Goal: Task Accomplishment & Management: Manage account settings

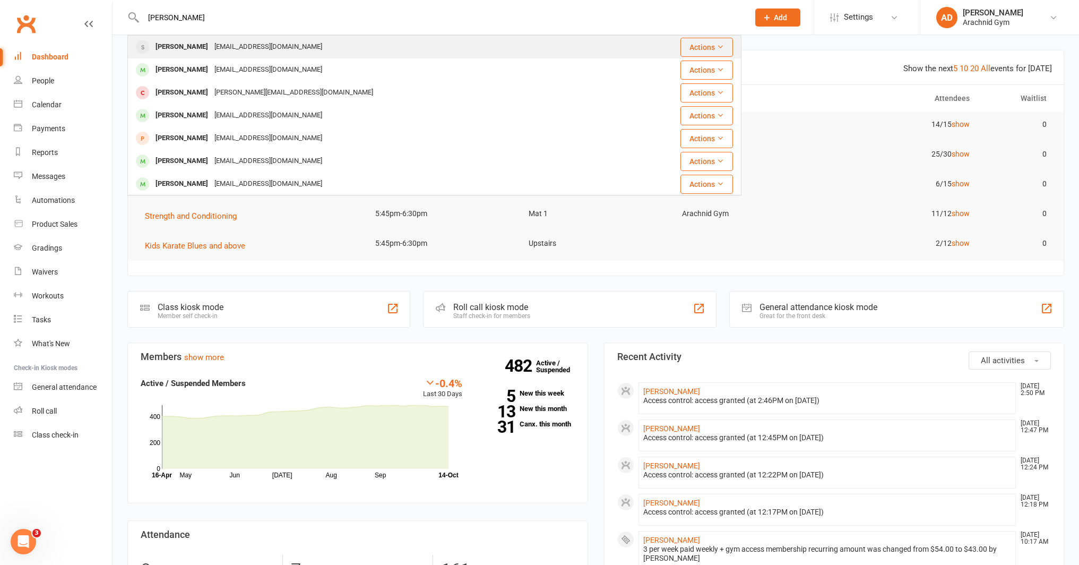
type input "[PERSON_NAME]"
click at [188, 43] on div "[PERSON_NAME]" at bounding box center [181, 46] width 59 height 15
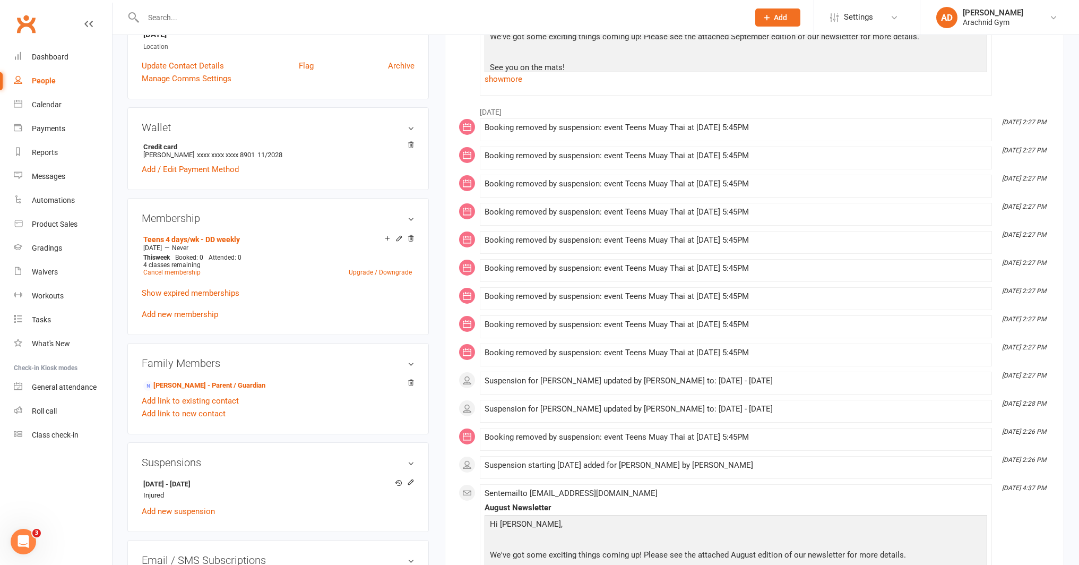
scroll to position [260, 0]
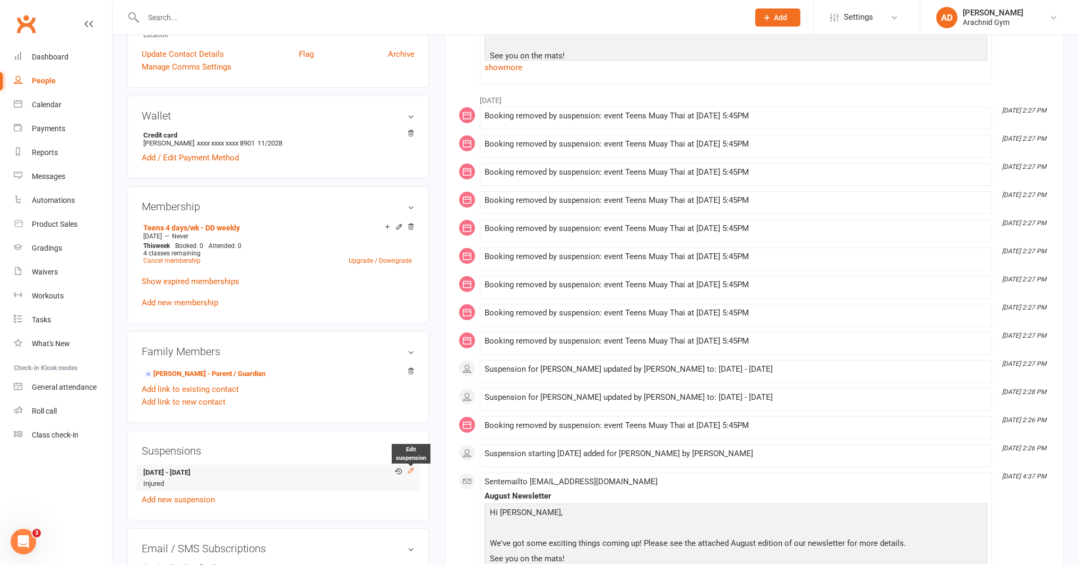
click at [412, 468] on icon at bounding box center [411, 470] width 5 height 5
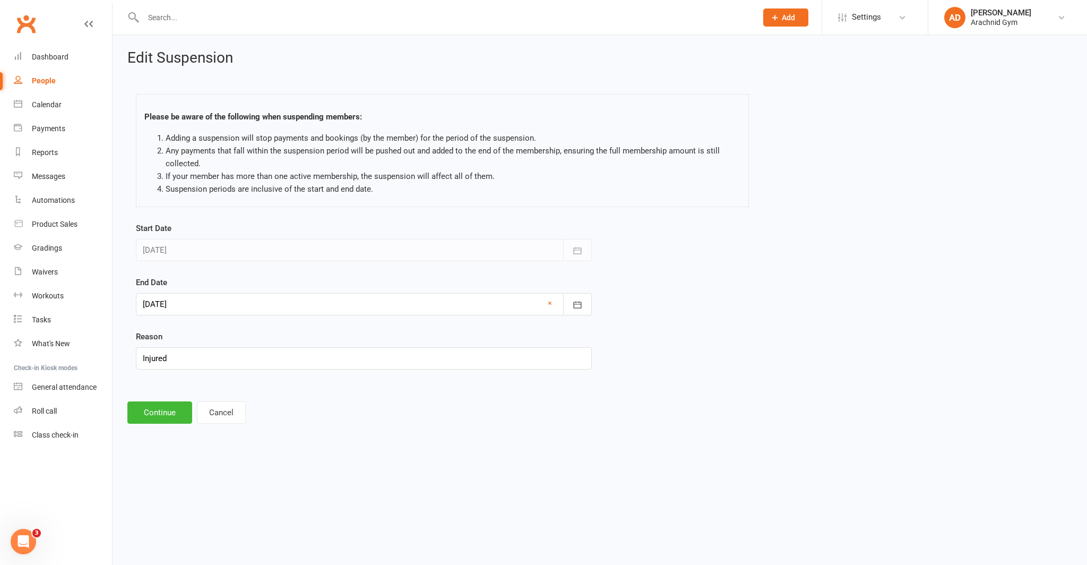
click at [287, 312] on div at bounding box center [364, 304] width 456 height 22
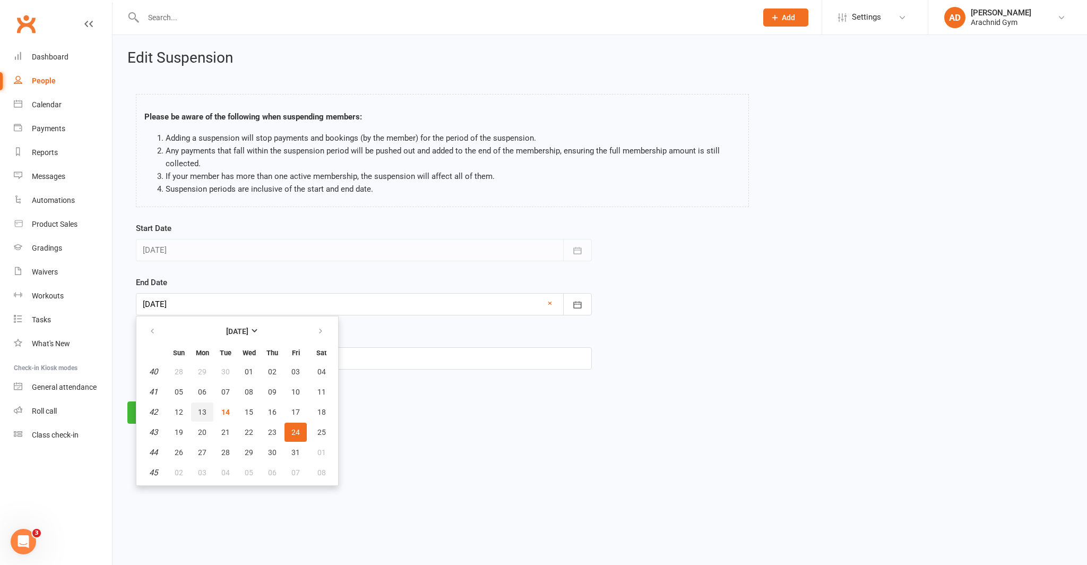
click at [200, 413] on span "13" at bounding box center [202, 412] width 8 height 8
type input "[DATE]"
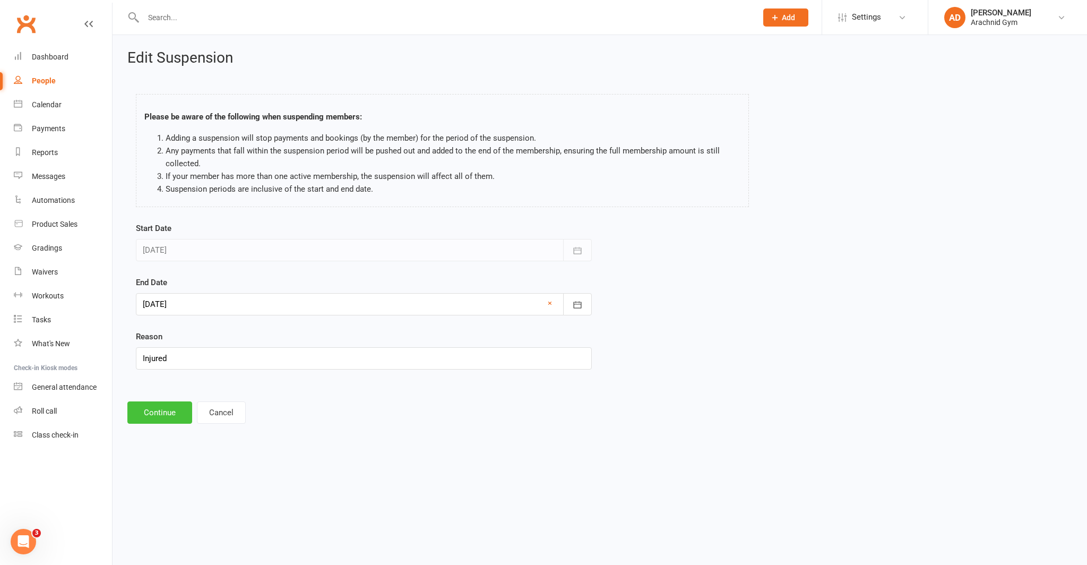
click at [155, 410] on button "Continue" at bounding box center [159, 412] width 65 height 22
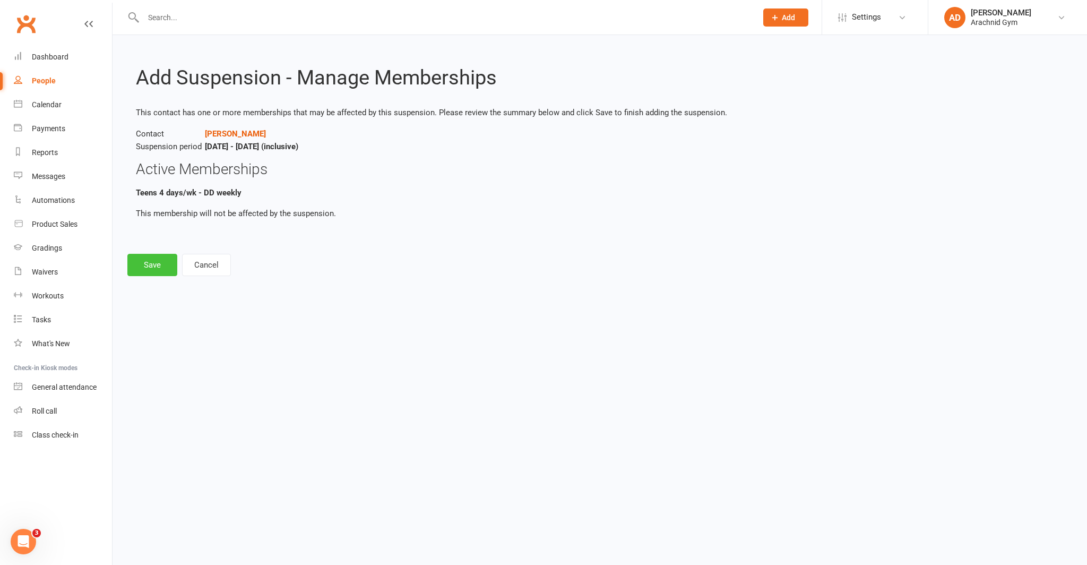
click at [159, 265] on button "Save" at bounding box center [152, 265] width 50 height 22
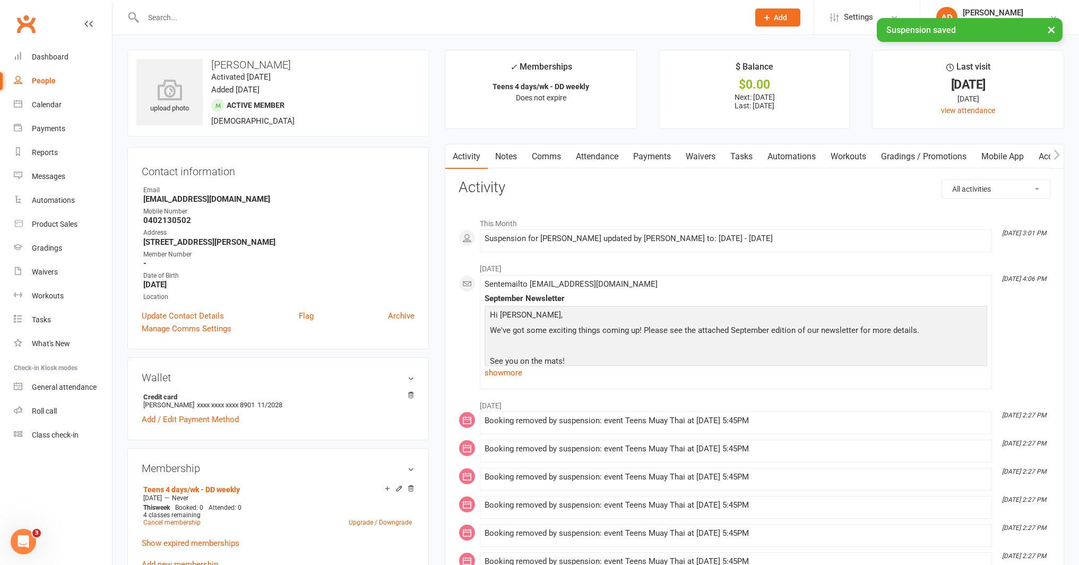
click at [650, 154] on link "Payments" at bounding box center [652, 156] width 53 height 24
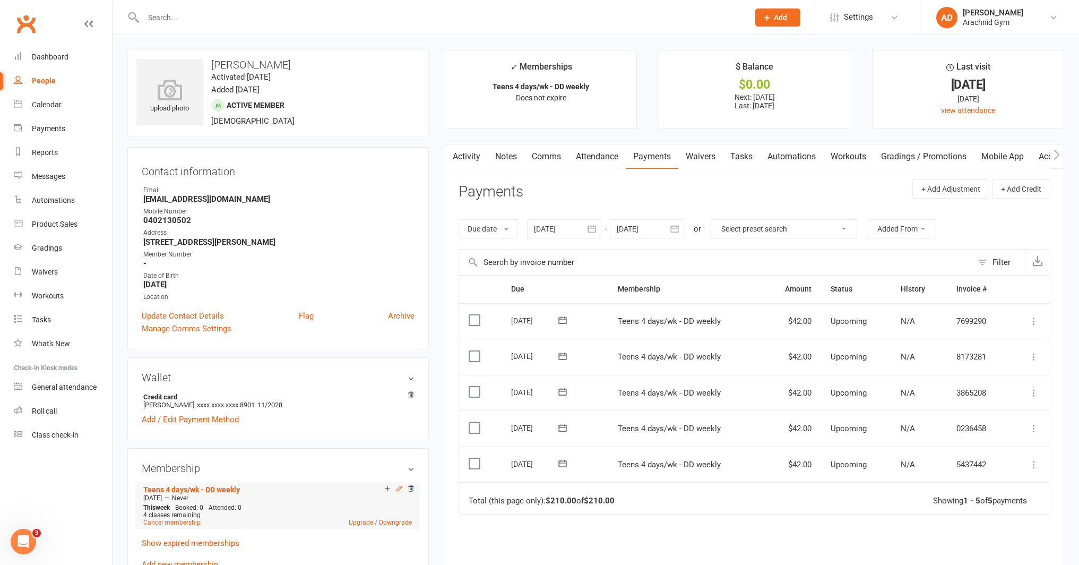
click at [399, 485] on icon at bounding box center [398, 488] width 7 height 7
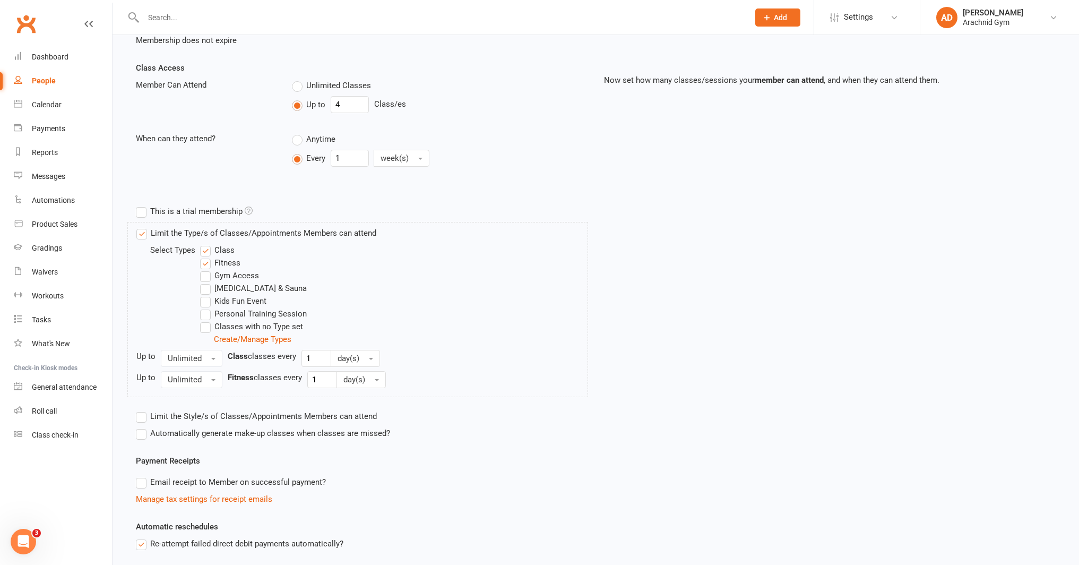
scroll to position [219, 0]
click at [210, 271] on label "Gym Access" at bounding box center [229, 276] width 59 height 13
click at [207, 270] on input "Gym Access" at bounding box center [203, 270] width 7 height 0
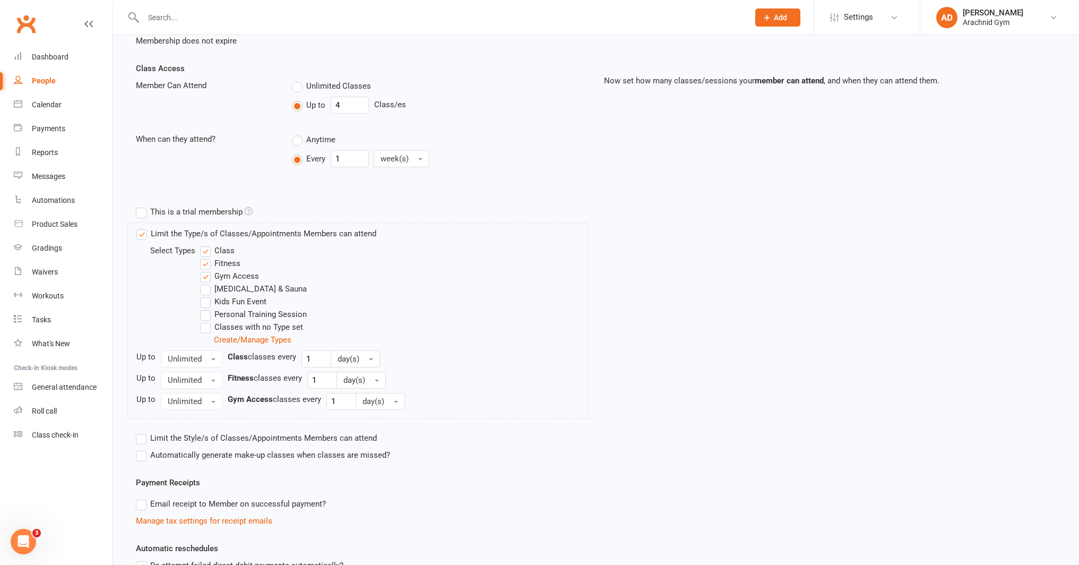
click at [223, 262] on label "Fitness" at bounding box center [220, 263] width 40 height 13
click at [207, 257] on input "Fitness" at bounding box center [203, 257] width 7 height 0
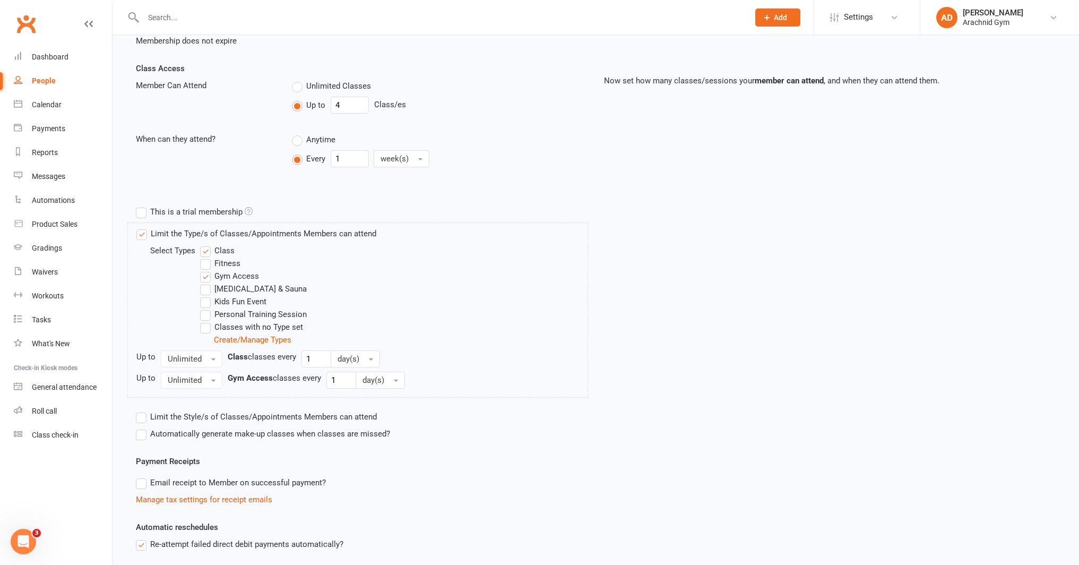
click at [224, 250] on label "Class" at bounding box center [217, 250] width 34 height 13
click at [207, 244] on input "Class" at bounding box center [203, 244] width 7 height 0
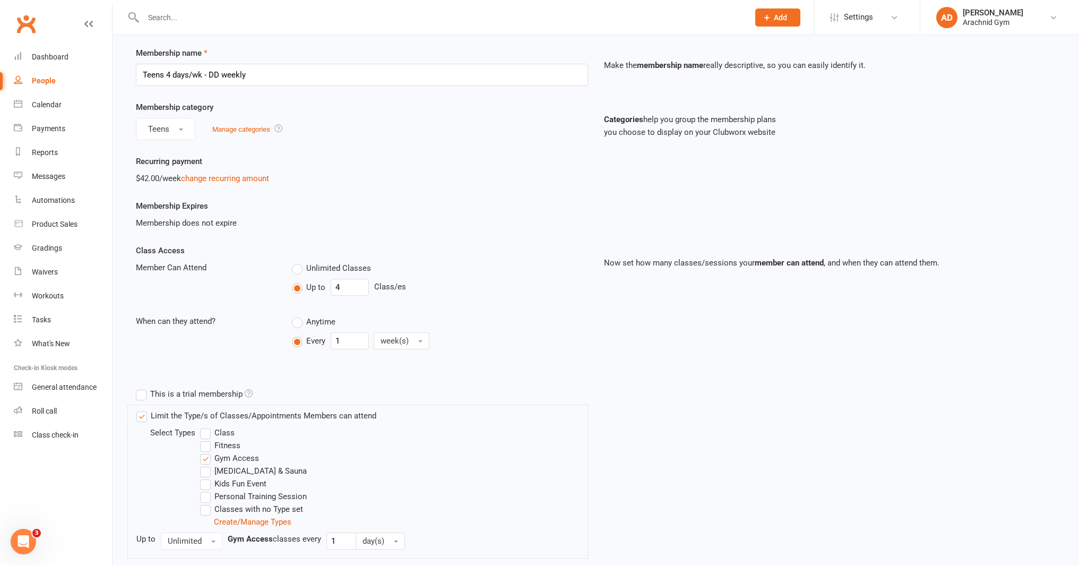
scroll to position [34, 0]
click at [349, 286] on input "4" at bounding box center [350, 289] width 38 height 17
type input "0"
click at [294, 324] on label "Anytime" at bounding box center [314, 323] width 44 height 13
click at [294, 317] on input "Anytime" at bounding box center [295, 317] width 7 height 0
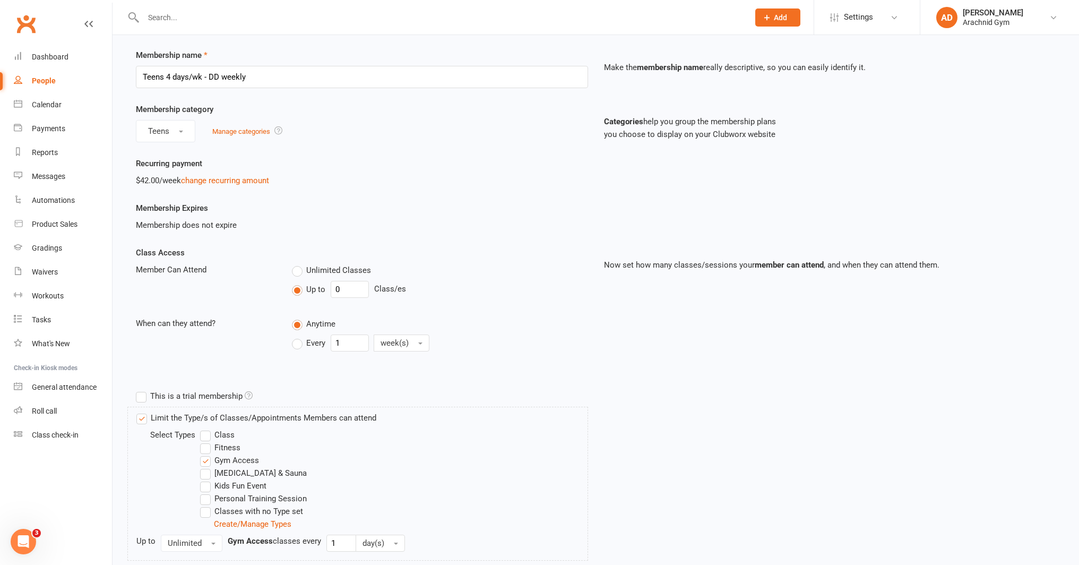
type input "0"
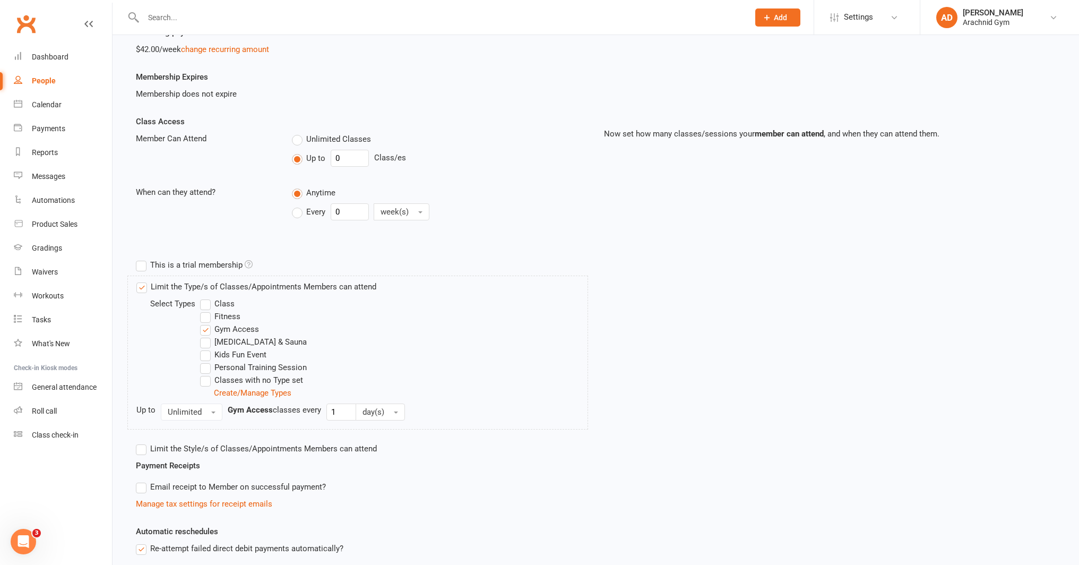
scroll to position [359, 0]
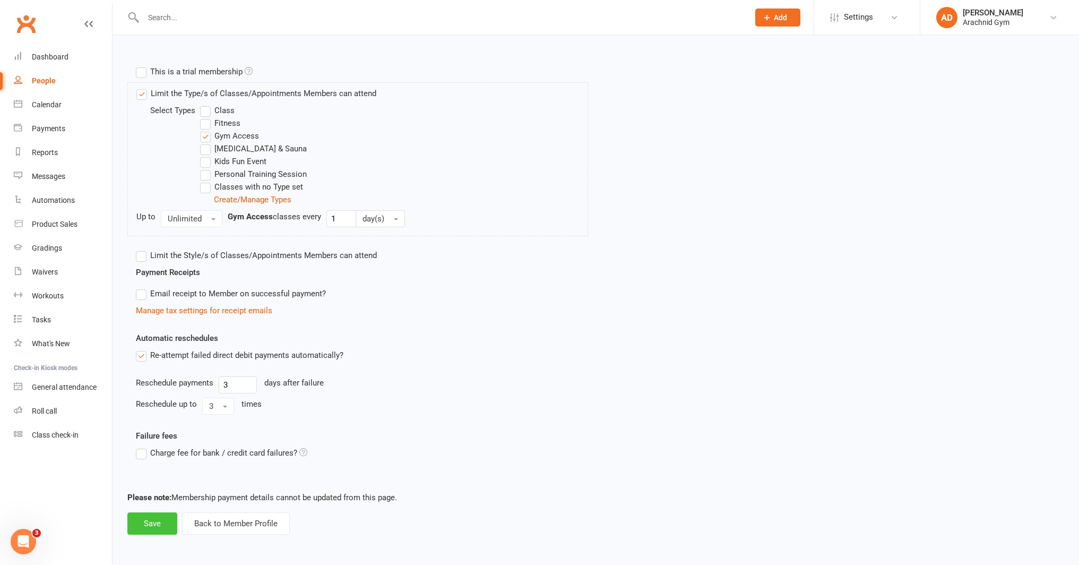
click at [159, 524] on button "Save" at bounding box center [152, 523] width 50 height 22
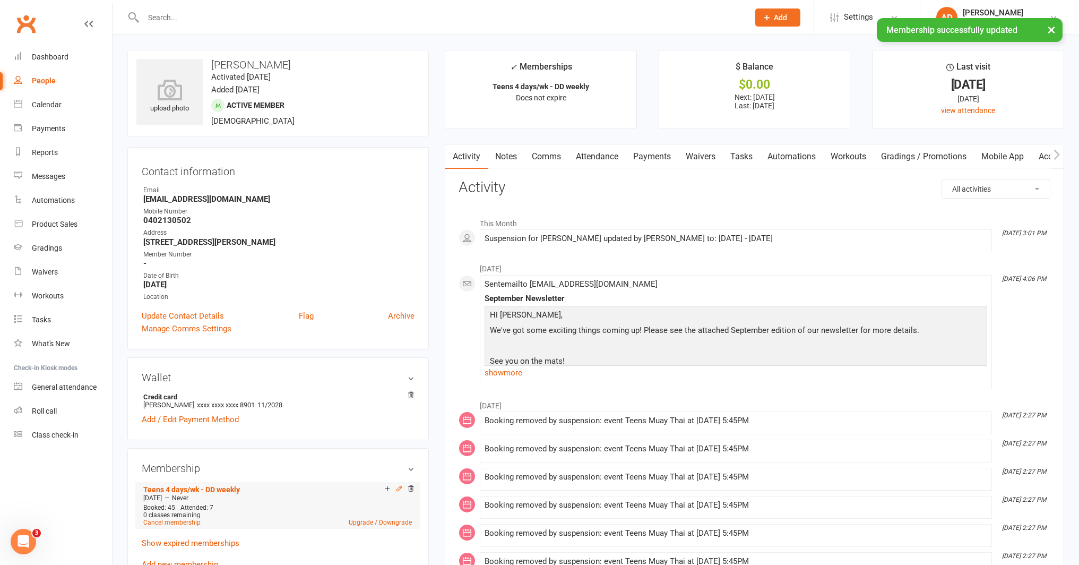
click at [400, 488] on icon at bounding box center [398, 488] width 7 height 7
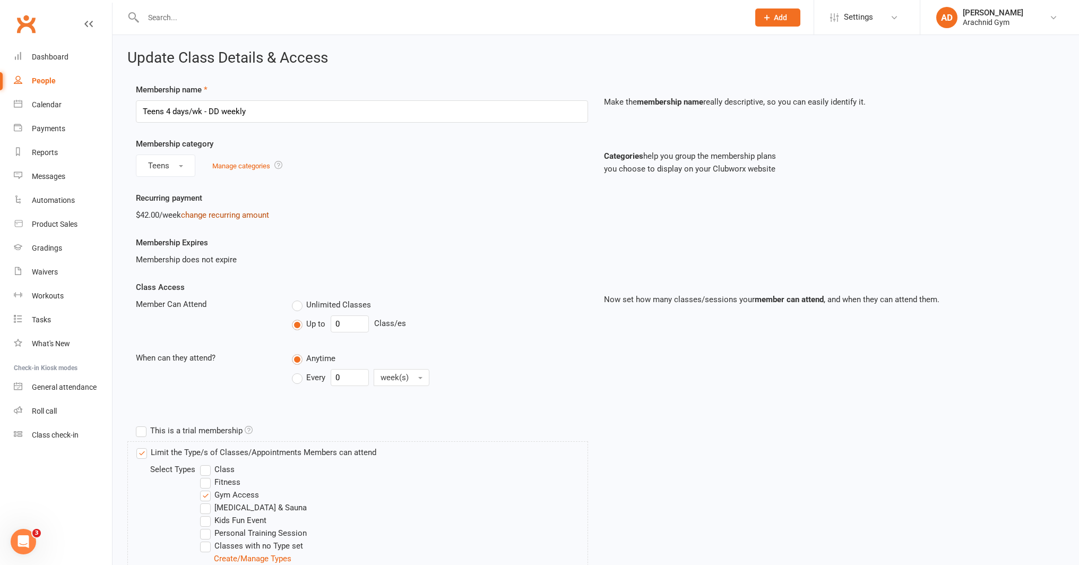
click at [212, 212] on link "change recurring amount" at bounding box center [225, 215] width 88 height 10
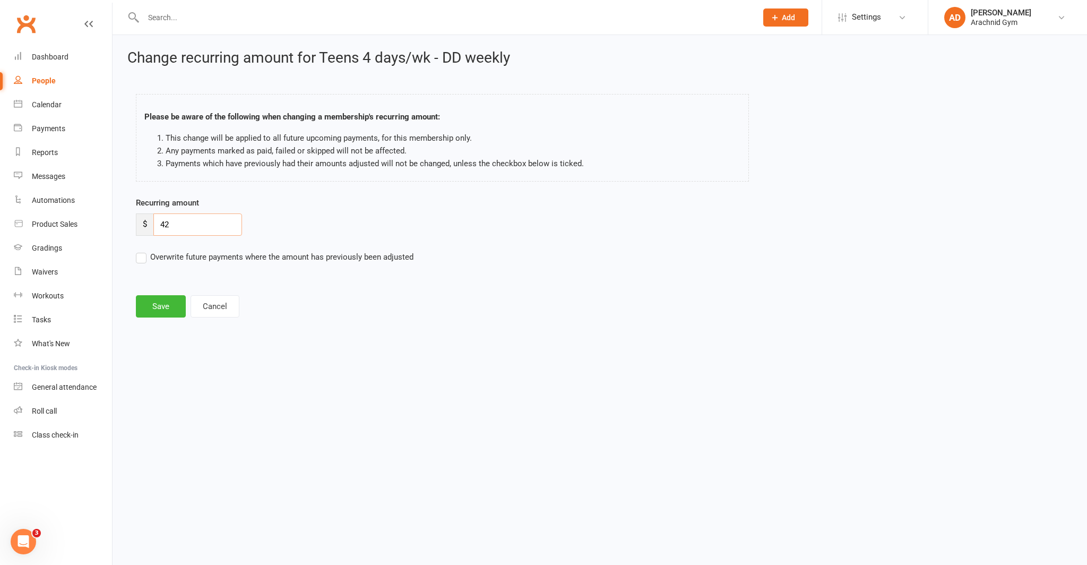
drag, startPoint x: 195, startPoint y: 226, endPoint x: 141, endPoint y: 230, distance: 54.3
click at [141, 230] on div "$ 42" at bounding box center [189, 224] width 106 height 22
type input "10"
click at [163, 301] on button "Save" at bounding box center [161, 306] width 50 height 22
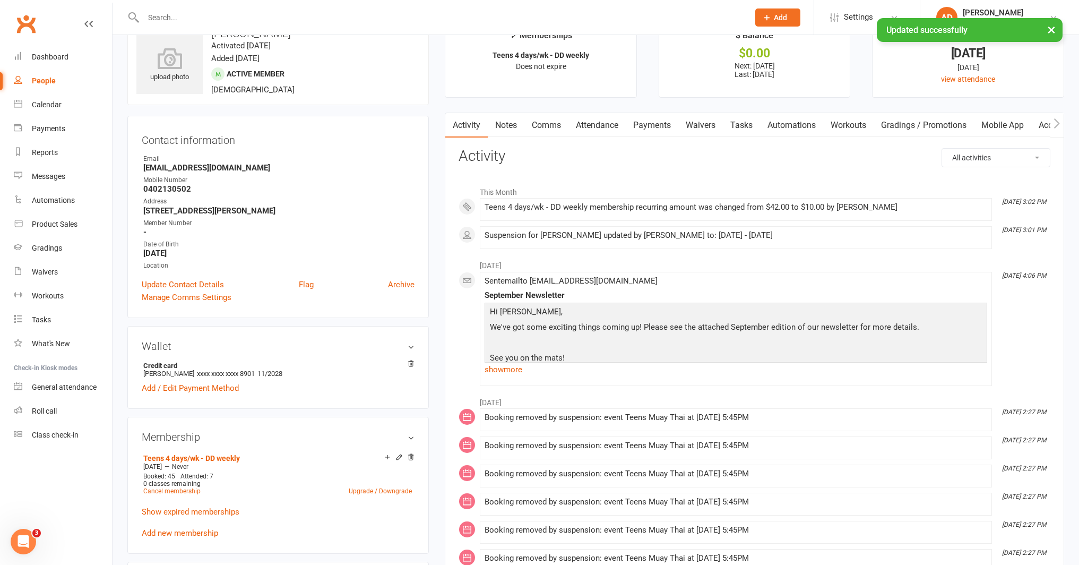
scroll to position [42, 0]
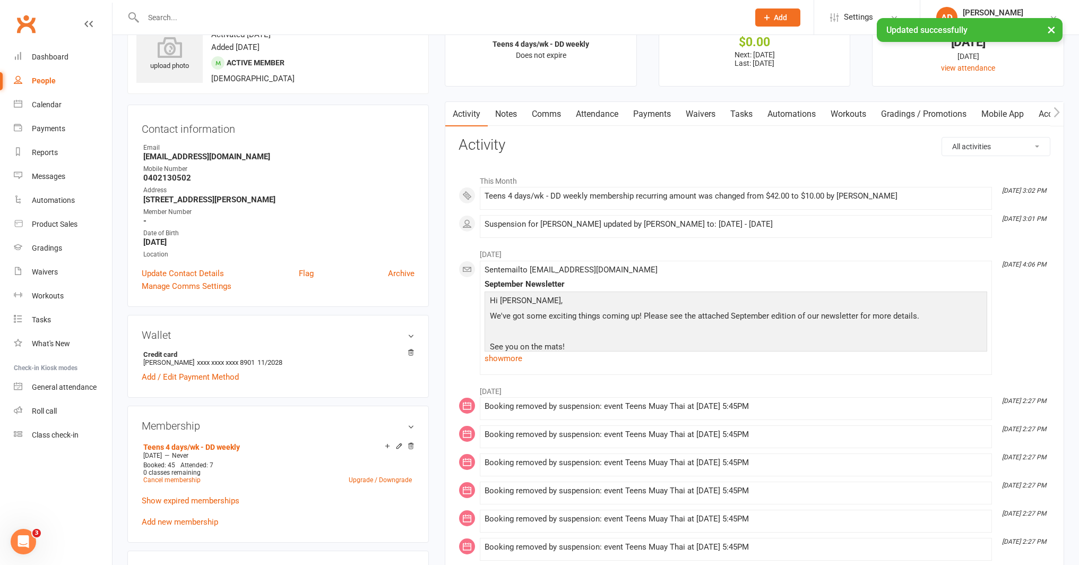
click at [653, 113] on link "Payments" at bounding box center [652, 114] width 53 height 24
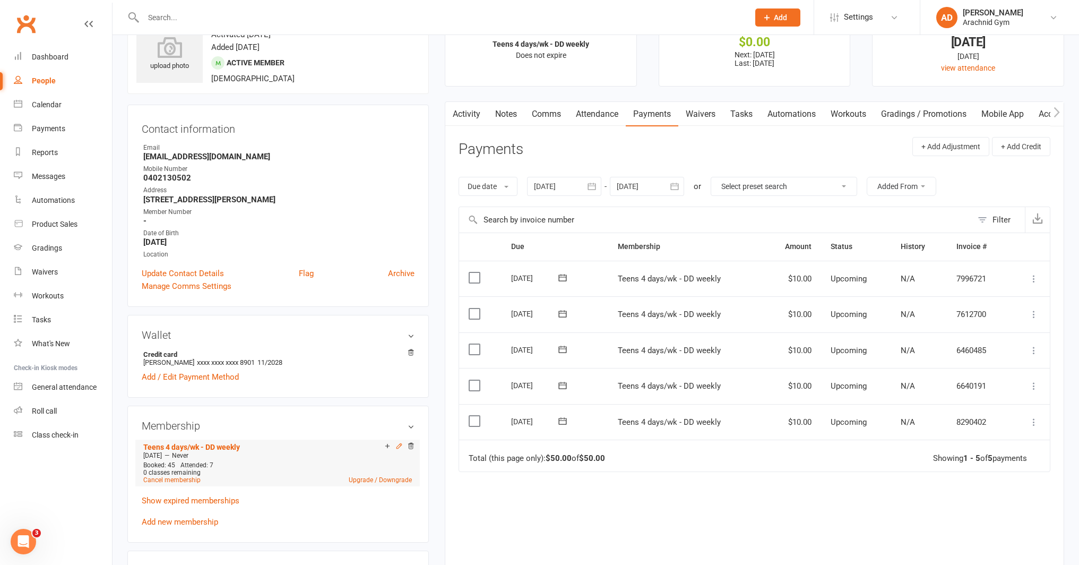
click at [398, 444] on icon at bounding box center [398, 445] width 7 height 7
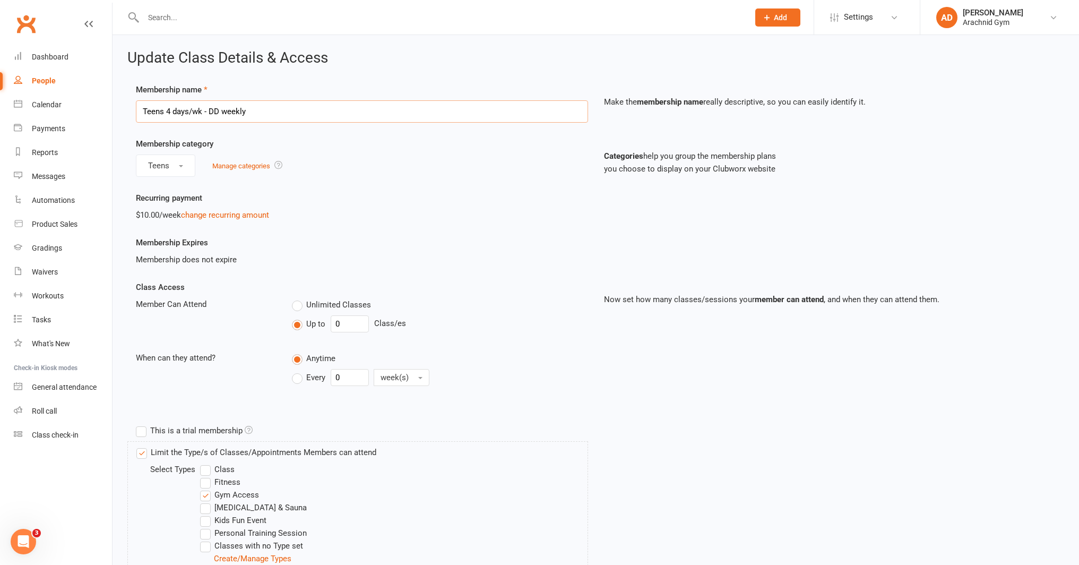
drag, startPoint x: 201, startPoint y: 113, endPoint x: 165, endPoint y: 114, distance: 36.6
click at [165, 114] on input "Teens 4 days/wk - DD weekly" at bounding box center [362, 111] width 452 height 22
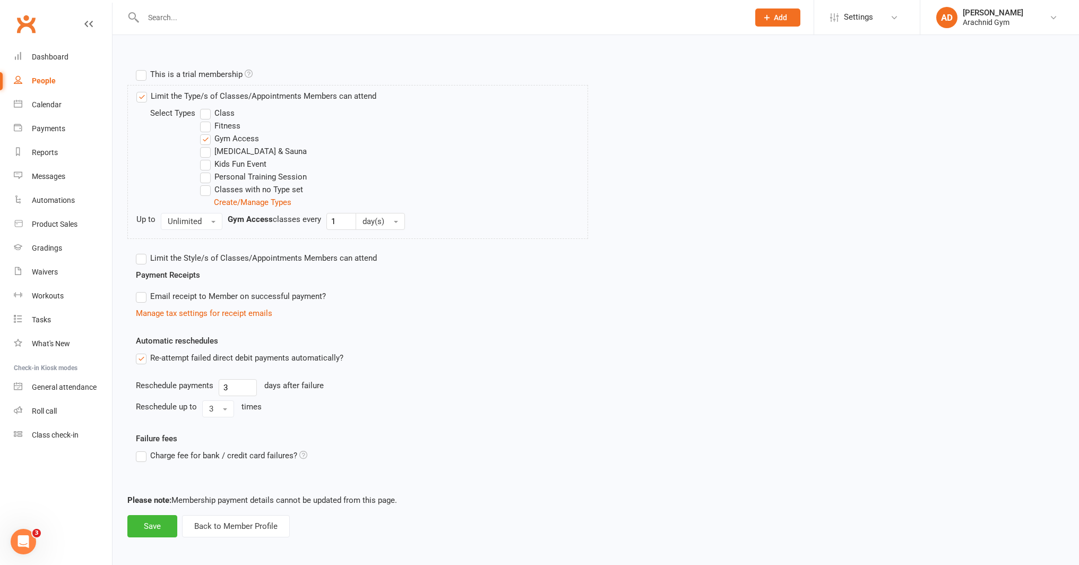
scroll to position [359, 0]
type input "Teens gym access - DD weekly"
click at [162, 526] on button "Save" at bounding box center [152, 523] width 50 height 22
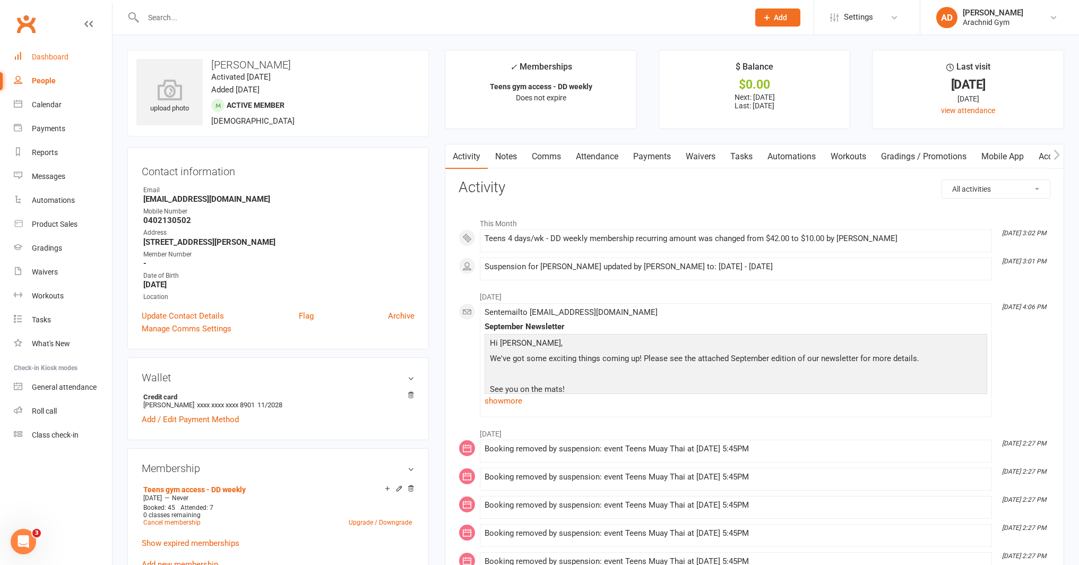
click at [47, 56] on div "Dashboard" at bounding box center [50, 57] width 37 height 8
